Goal: Transaction & Acquisition: Purchase product/service

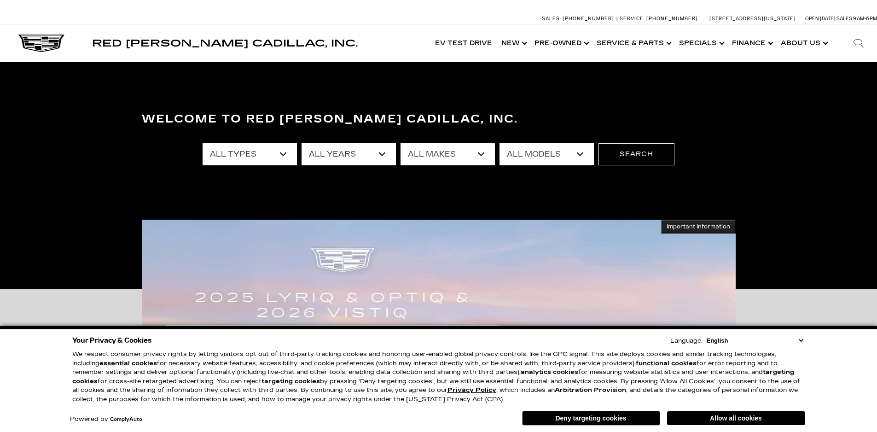
click at [285, 154] on select "All Types New Used Certified Used Demo" at bounding box center [250, 154] width 94 height 22
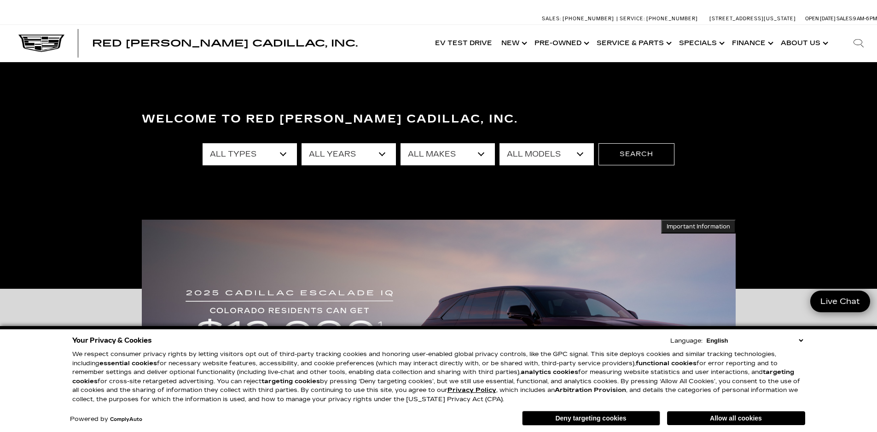
click at [477, 153] on select "All Makes Audi BMW Buick Cadillac Chevrolet Chrysler Ford Honda Jeep Land Rover…" at bounding box center [448, 154] width 94 height 22
select select "Tesla"
click at [401, 143] on select "All Makes Audi BMW Buick Cadillac Chevrolet Chrysler Ford Honda Jeep Land Rover…" at bounding box center [448, 154] width 94 height 22
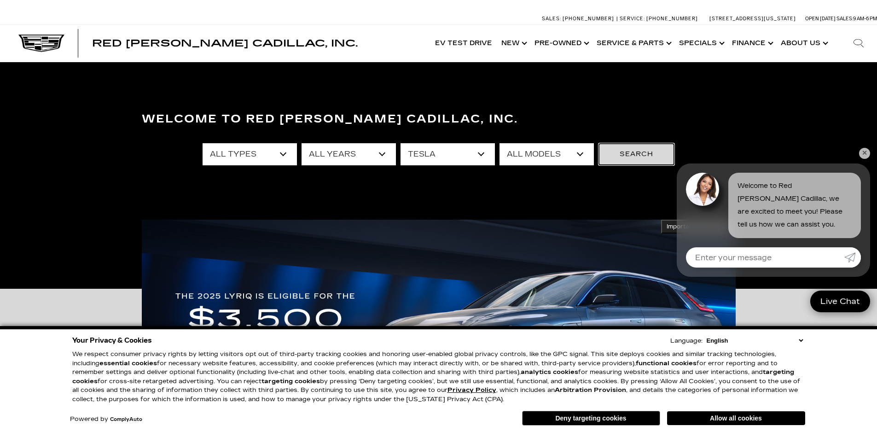
click at [619, 155] on button "Search" at bounding box center [637, 154] width 76 height 22
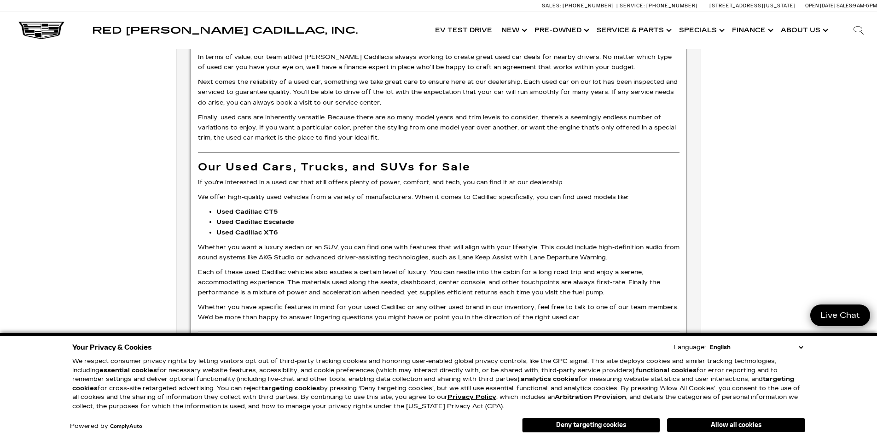
scroll to position [946, 0]
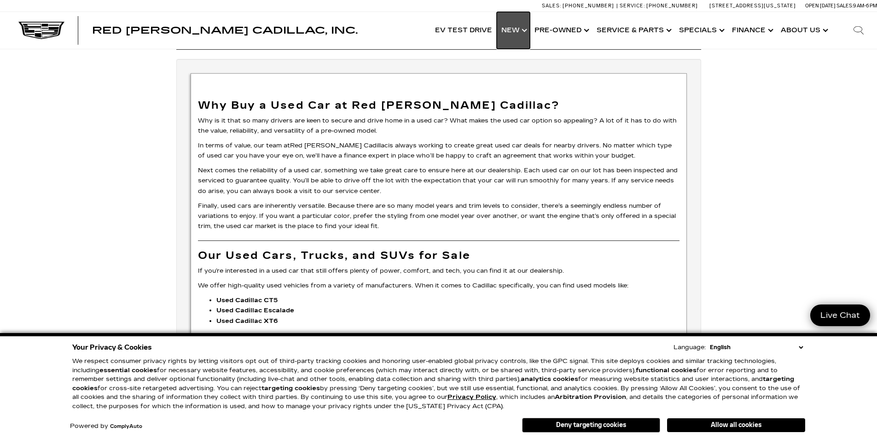
click at [527, 25] on link "Show New" at bounding box center [513, 30] width 33 height 37
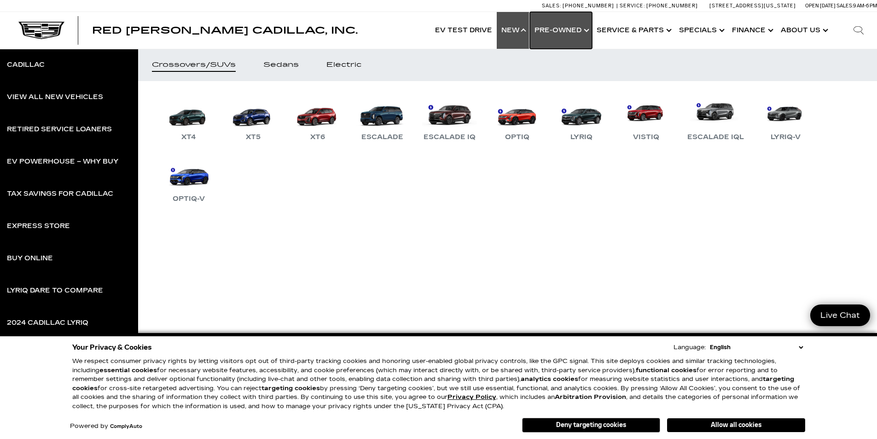
click at [587, 29] on link "Show Pre-Owned" at bounding box center [561, 30] width 62 height 37
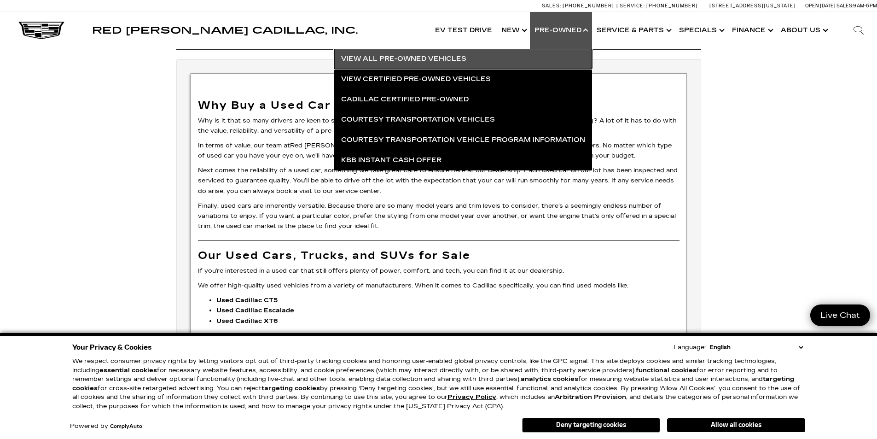
click at [407, 60] on link "View All Pre-Owned Vehicles" at bounding box center [463, 59] width 258 height 20
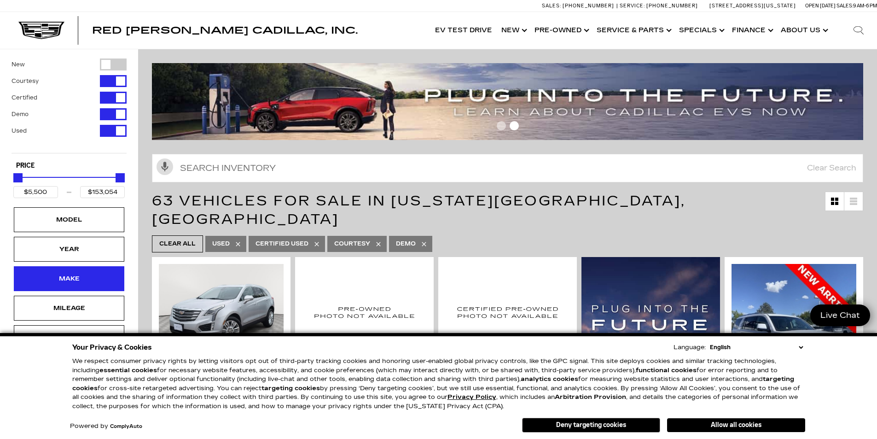
click at [81, 280] on div "Make" at bounding box center [69, 278] width 46 height 10
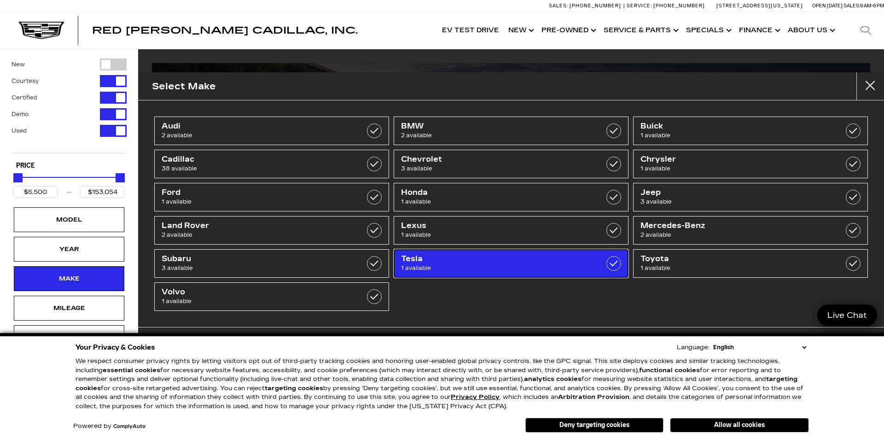
click at [442, 266] on span "1 available" at bounding box center [494, 267] width 187 height 9
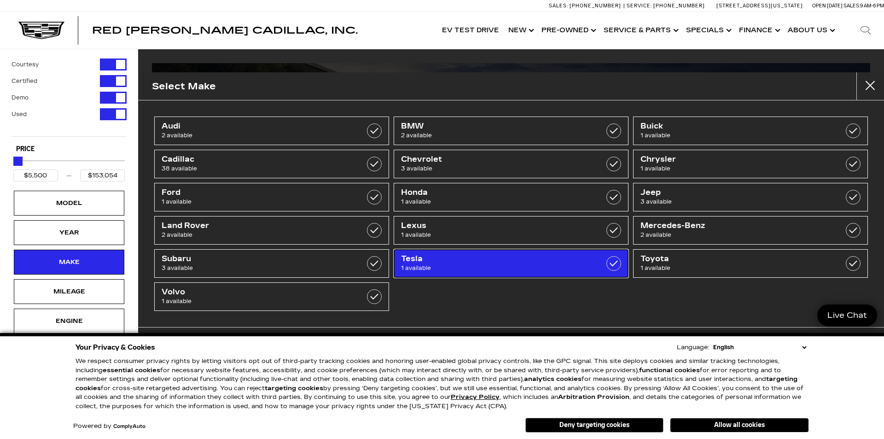
type input "$21,000"
checkbox input "true"
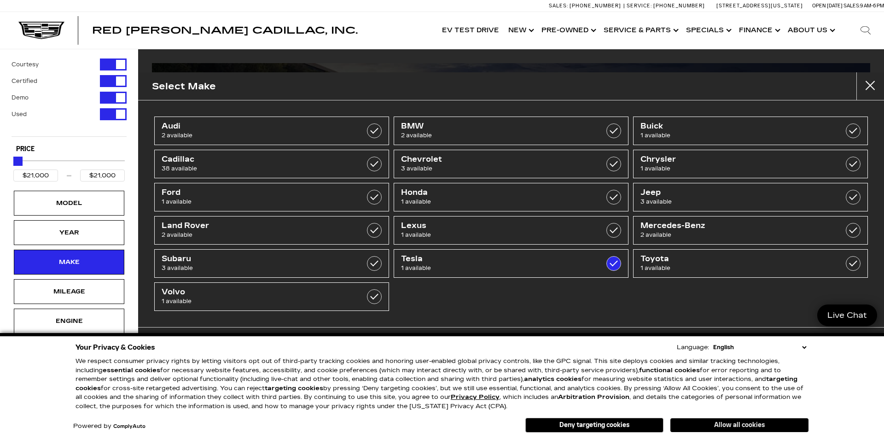
click at [735, 427] on button "Allow all cookies" at bounding box center [739, 425] width 138 height 14
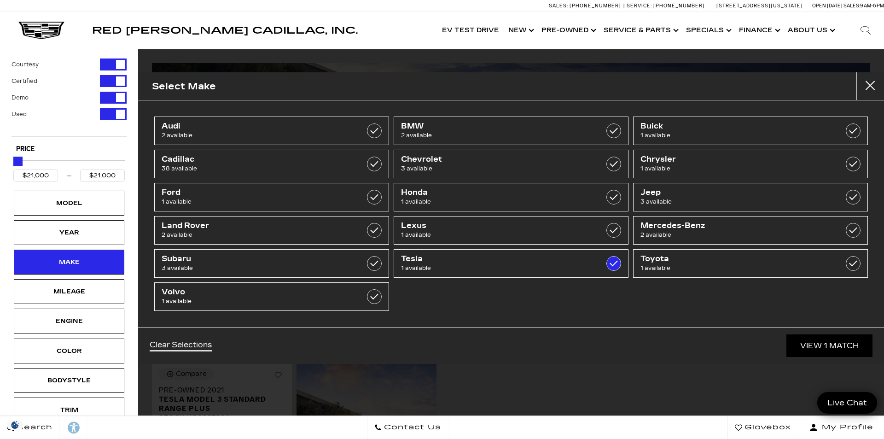
click at [846, 347] on link "View 1 Match" at bounding box center [829, 345] width 86 height 23
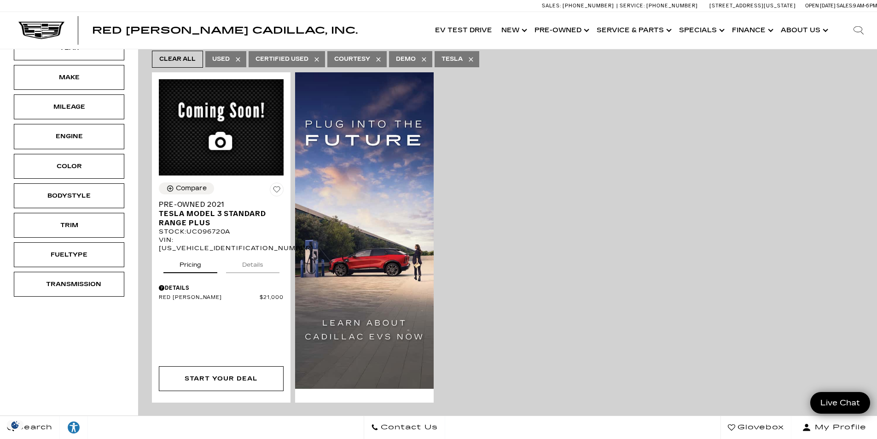
scroll to position [184, 0]
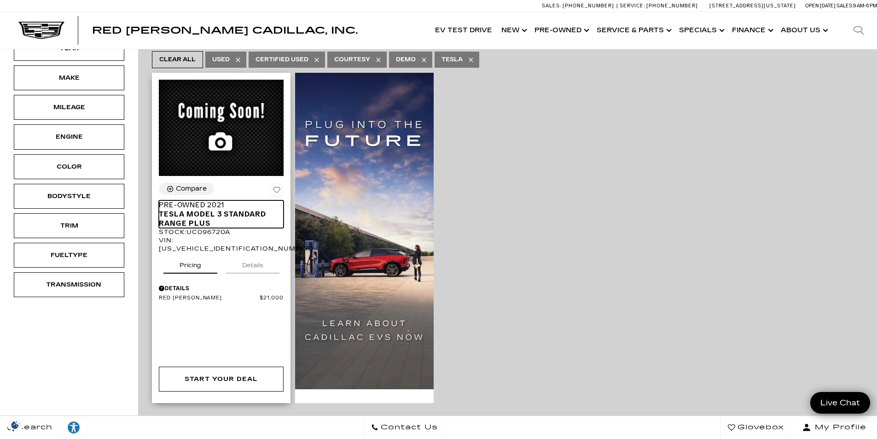
click at [199, 209] on span "Tesla Model 3 Standard Range Plus" at bounding box center [218, 218] width 118 height 18
